Goal: Information Seeking & Learning: Learn about a topic

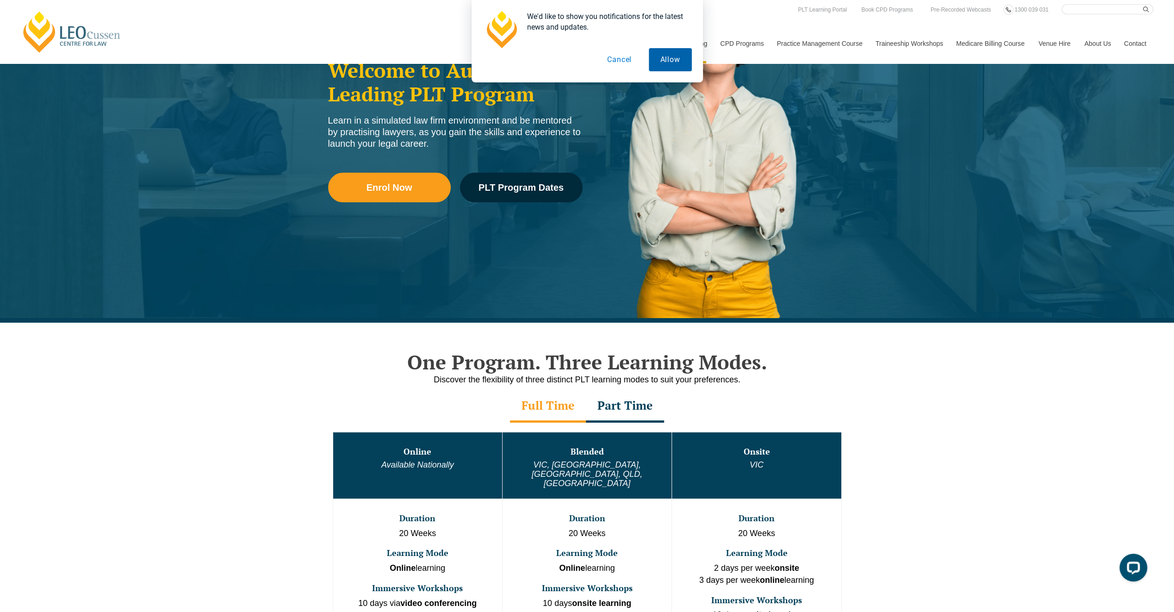
click at [656, 59] on button "Allow" at bounding box center [670, 59] width 43 height 23
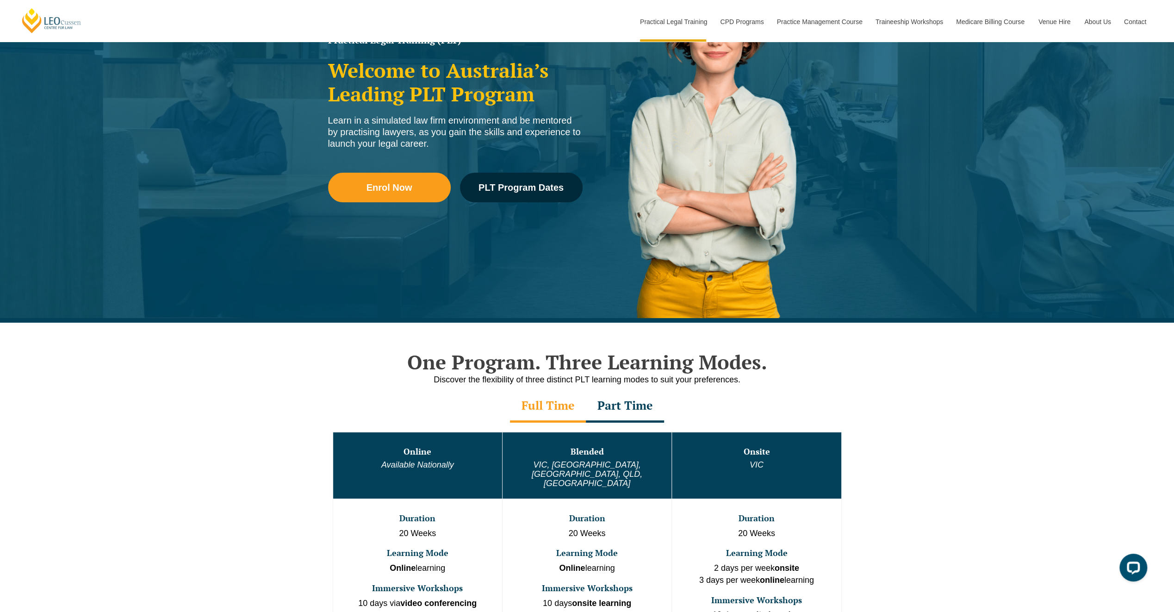
scroll to position [408, 0]
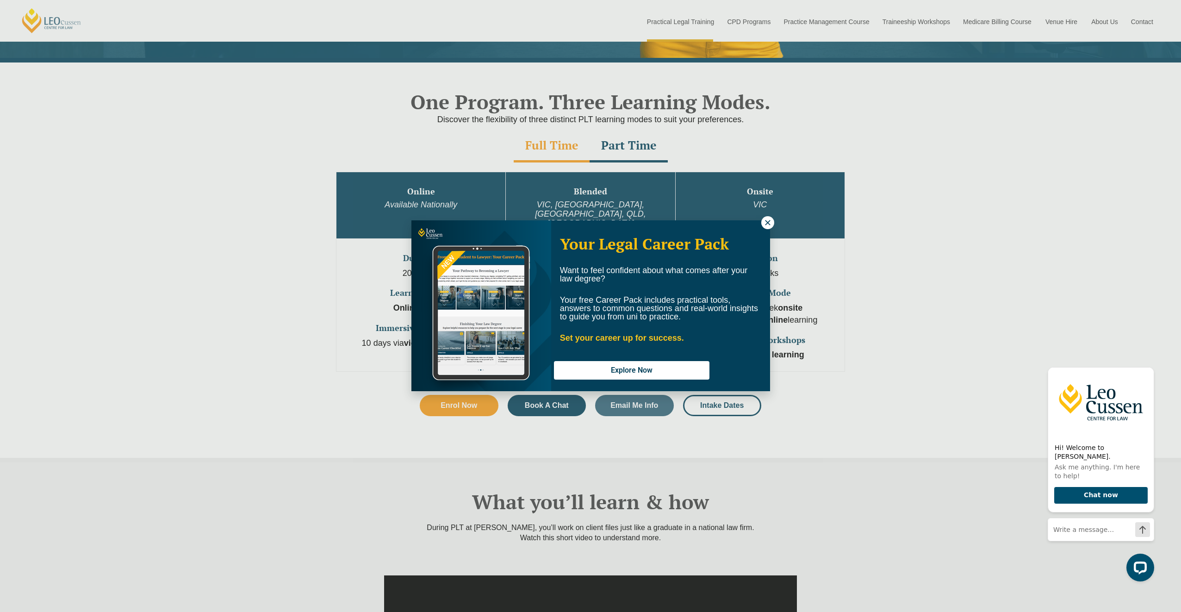
click at [769, 223] on icon at bounding box center [767, 222] width 5 height 5
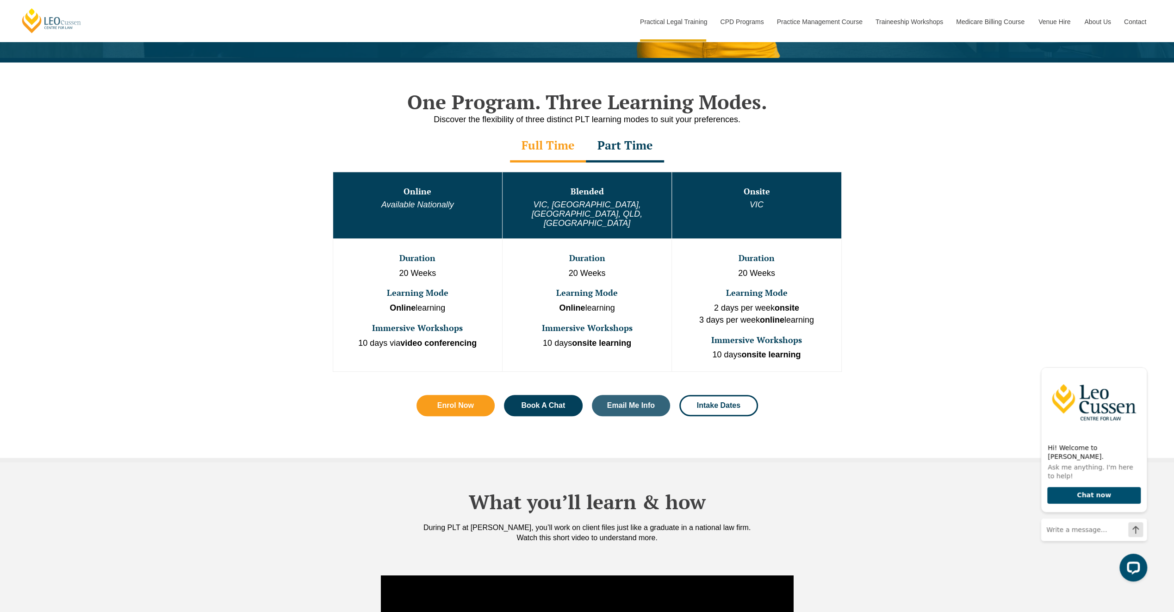
click at [649, 146] on div "Part Time" at bounding box center [625, 146] width 78 height 32
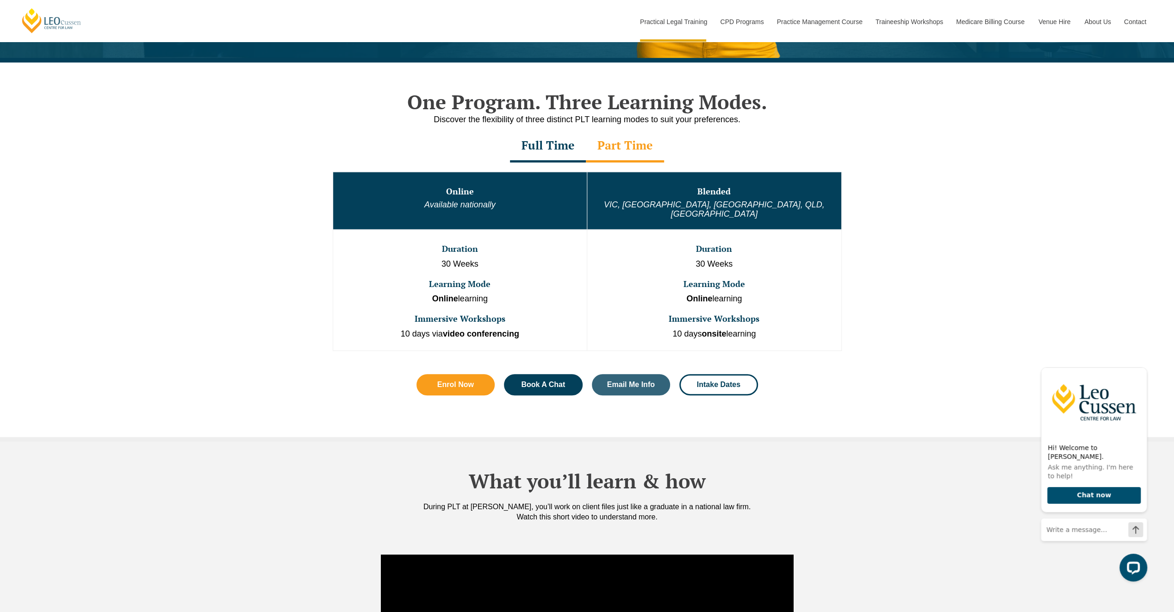
click at [549, 146] on div "Full Time" at bounding box center [548, 146] width 76 height 32
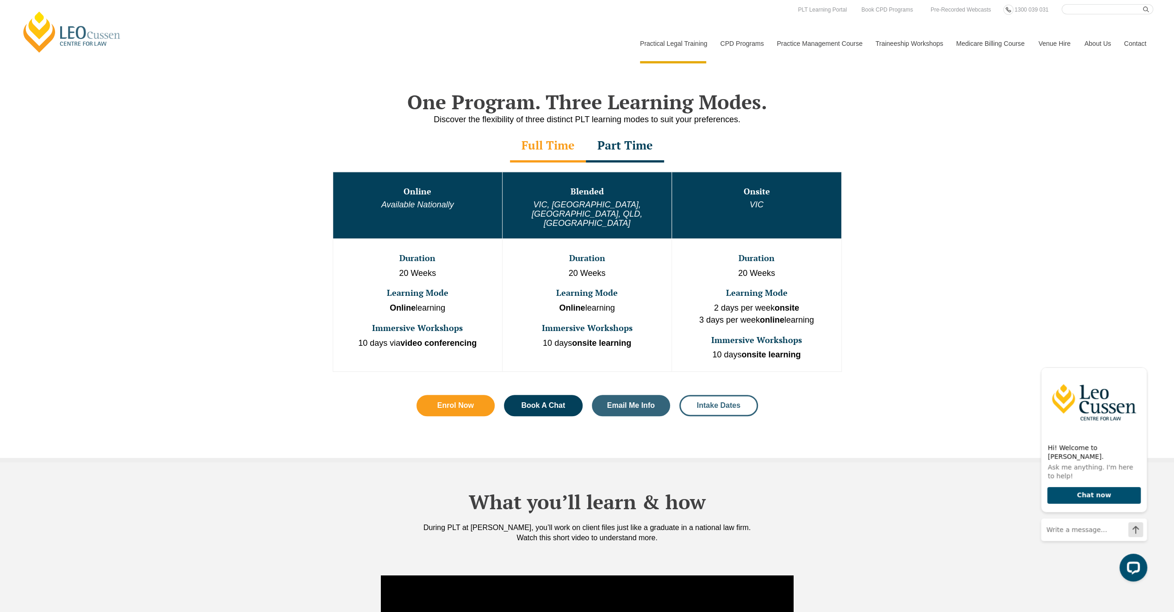
click at [700, 402] on span "Intake Dates" at bounding box center [718, 405] width 43 height 7
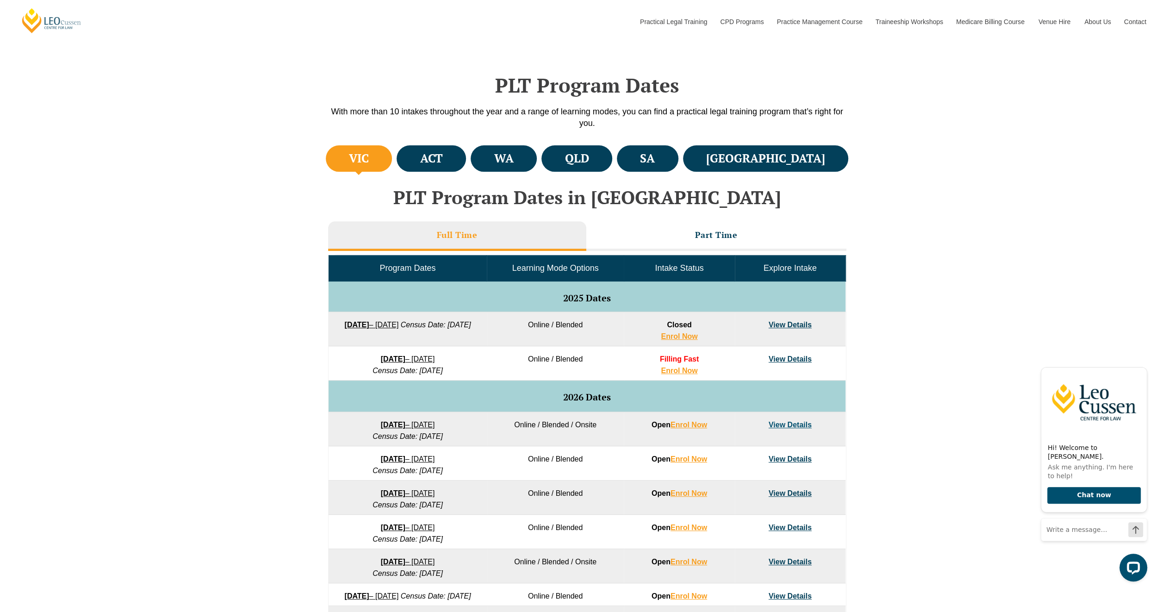
scroll to position [357, 0]
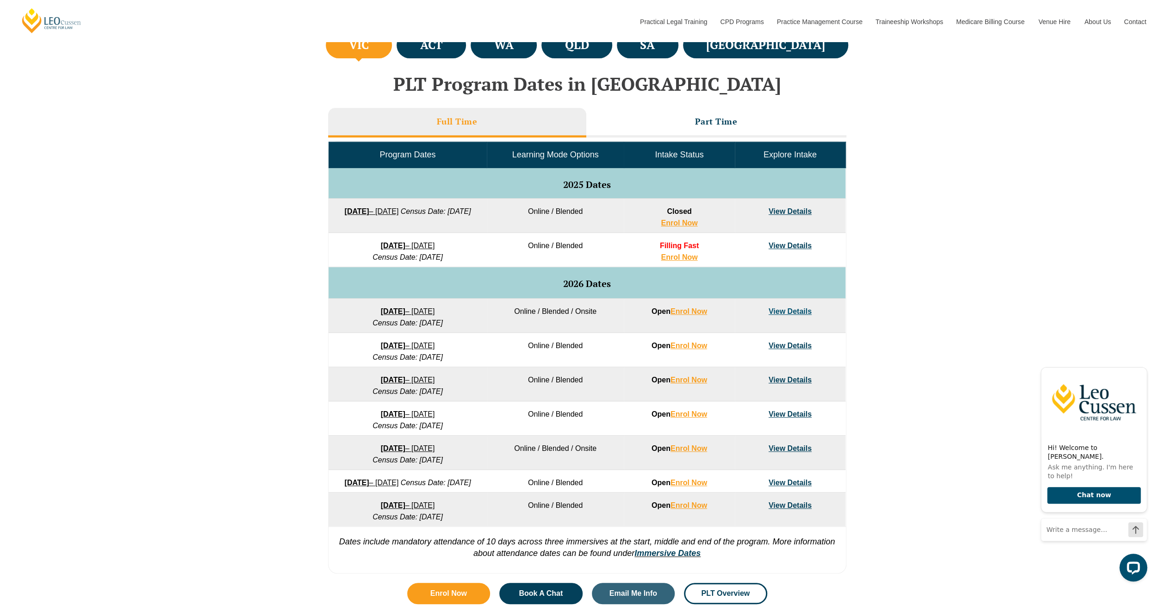
click at [206, 356] on div "VIC [GEOGRAPHIC_DATA] [GEOGRAPHIC_DATA] [GEOGRAPHIC_DATA] [GEOGRAPHIC_DATA] [GE…" at bounding box center [587, 304] width 1174 height 548
click at [786, 246] on link "View Details" at bounding box center [790, 246] width 43 height 8
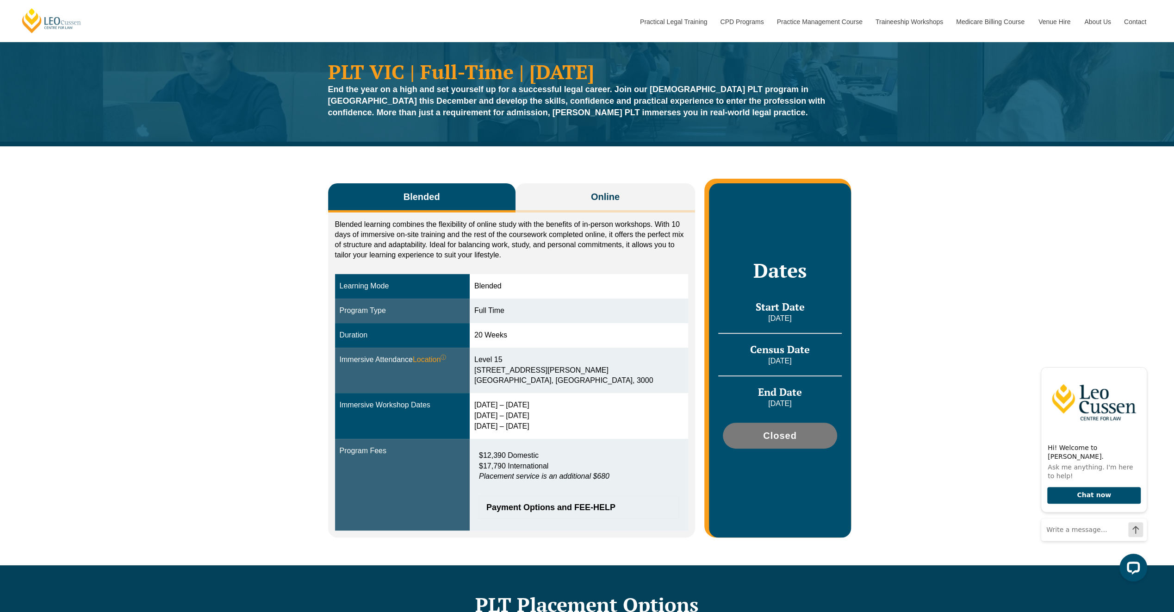
scroll to position [25, 0]
